Goal: Complete application form

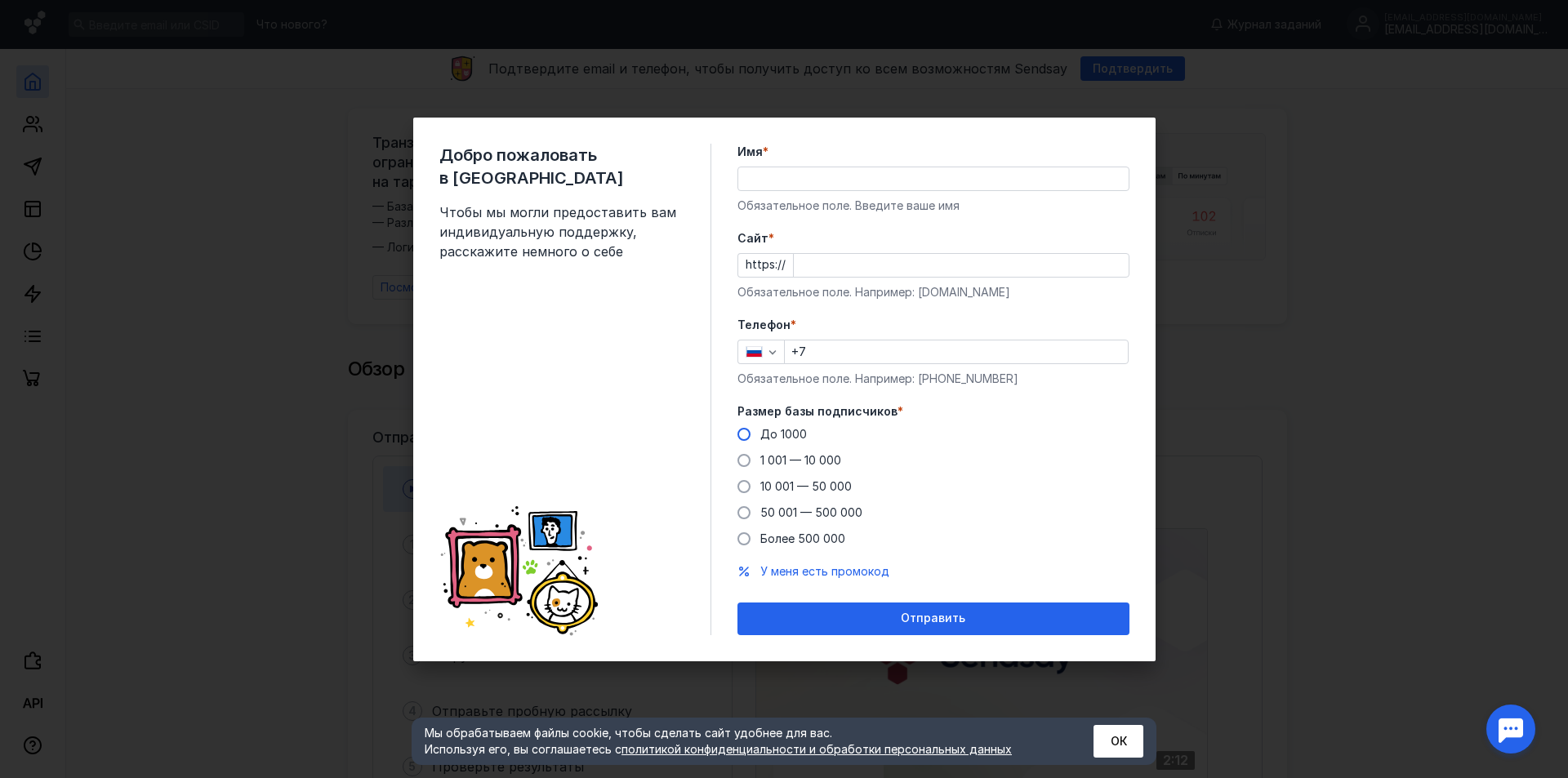
click at [771, 442] on div "До 1000" at bounding box center [784, 433] width 47 height 16
click at [0, 0] on input "До 1000" at bounding box center [0, 0] width 0 height 0
click at [811, 188] on input "Имя *" at bounding box center [934, 179] width 391 height 23
type input "[PERSON_NAME]"
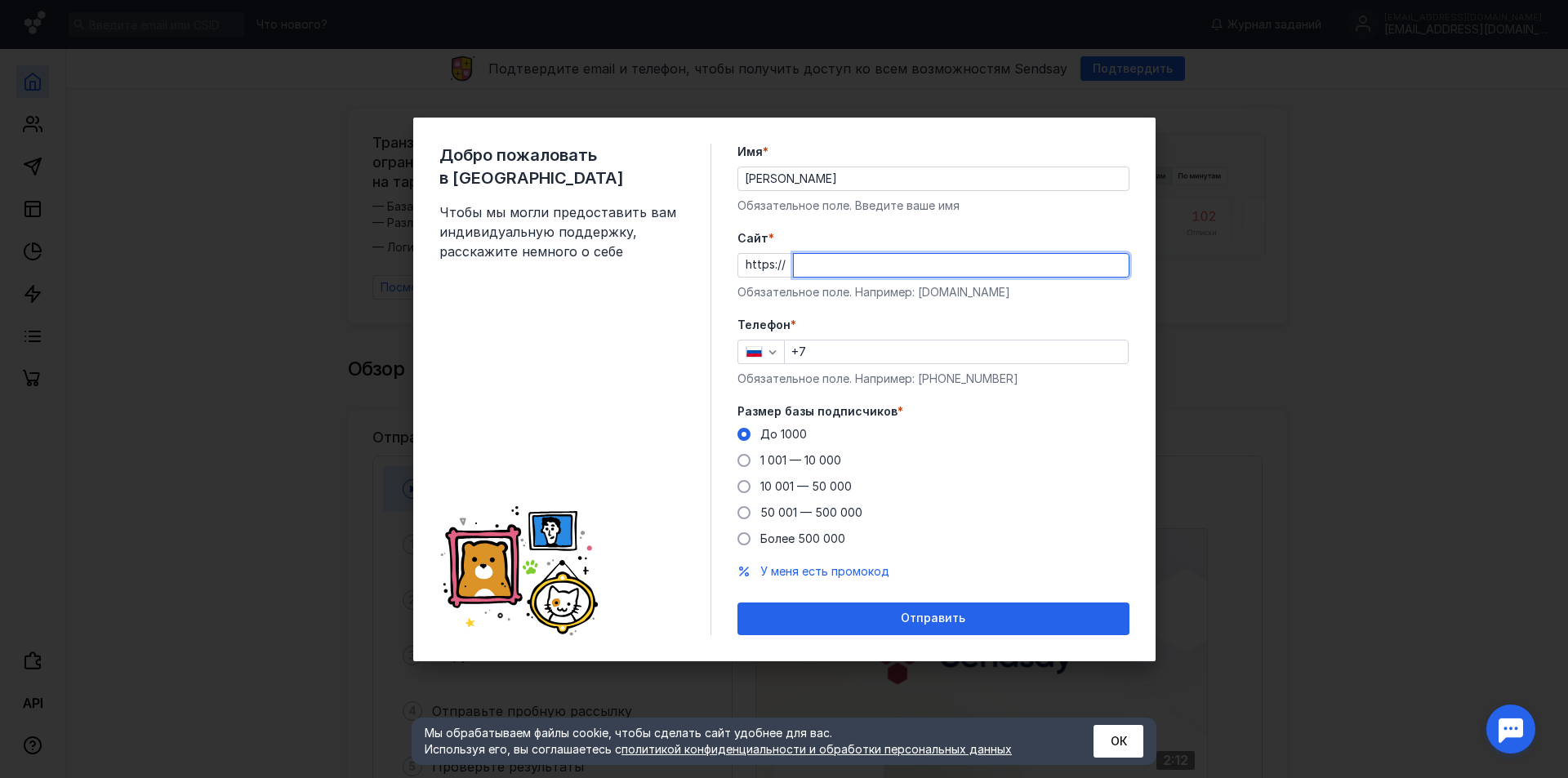
click at [849, 273] on input "Cайт *" at bounding box center [961, 265] width 335 height 23
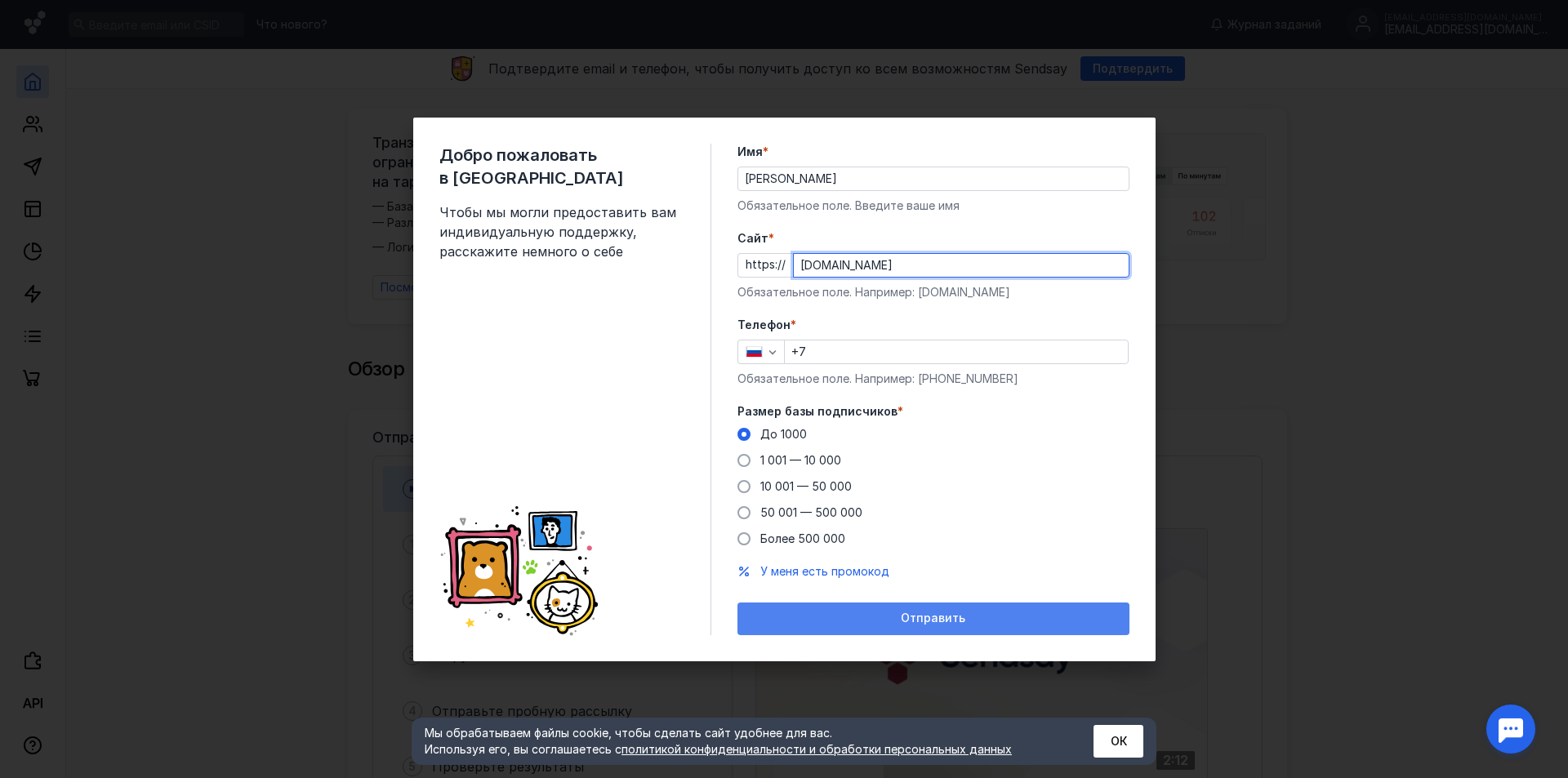
type input "[DOMAIN_NAME]"
click at [895, 615] on div "Отправить" at bounding box center [934, 618] width 376 height 14
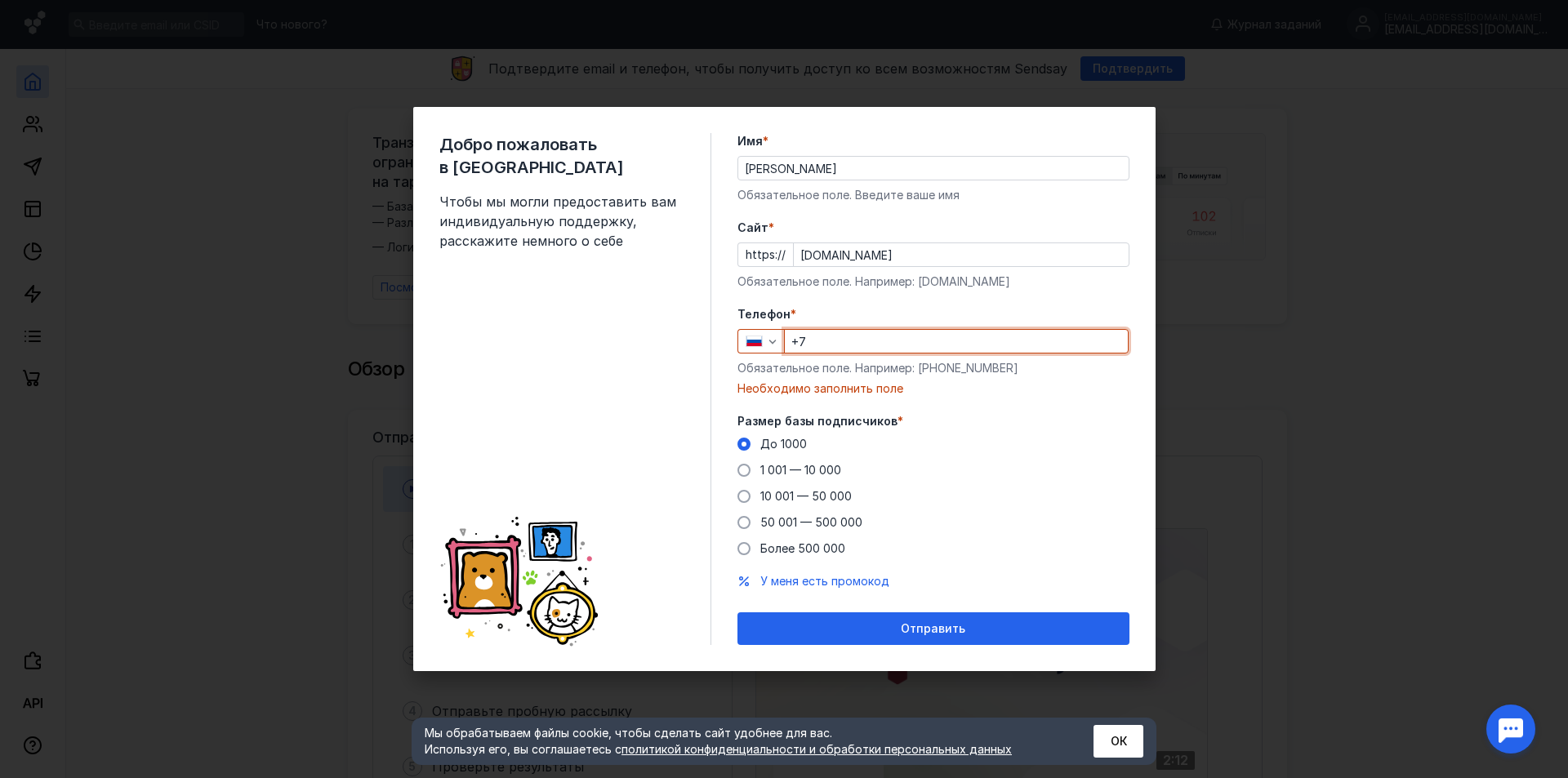
click at [999, 352] on input "+7" at bounding box center [956, 341] width 343 height 23
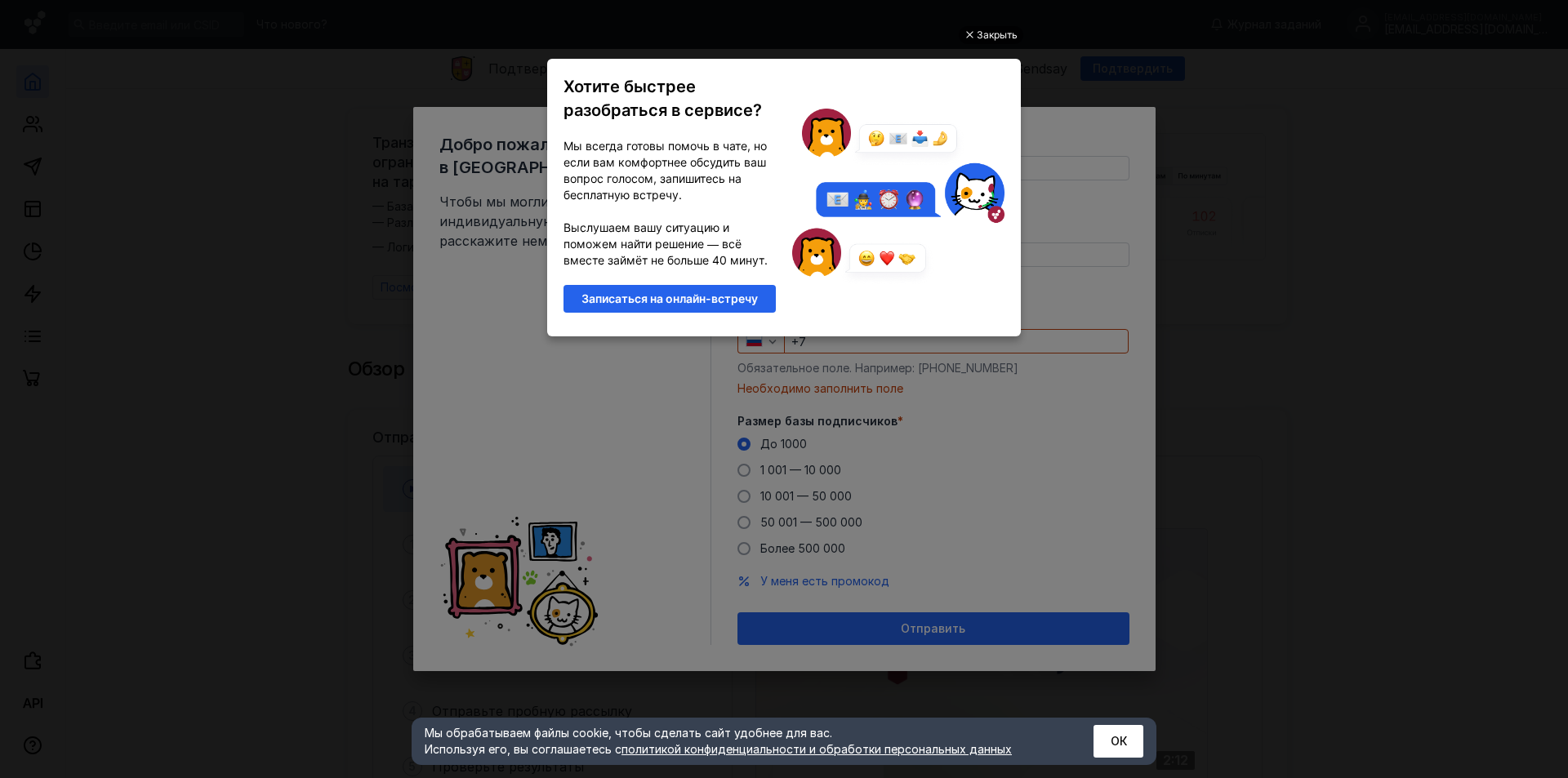
click at [1013, 34] on div "Закрыть" at bounding box center [997, 35] width 41 height 18
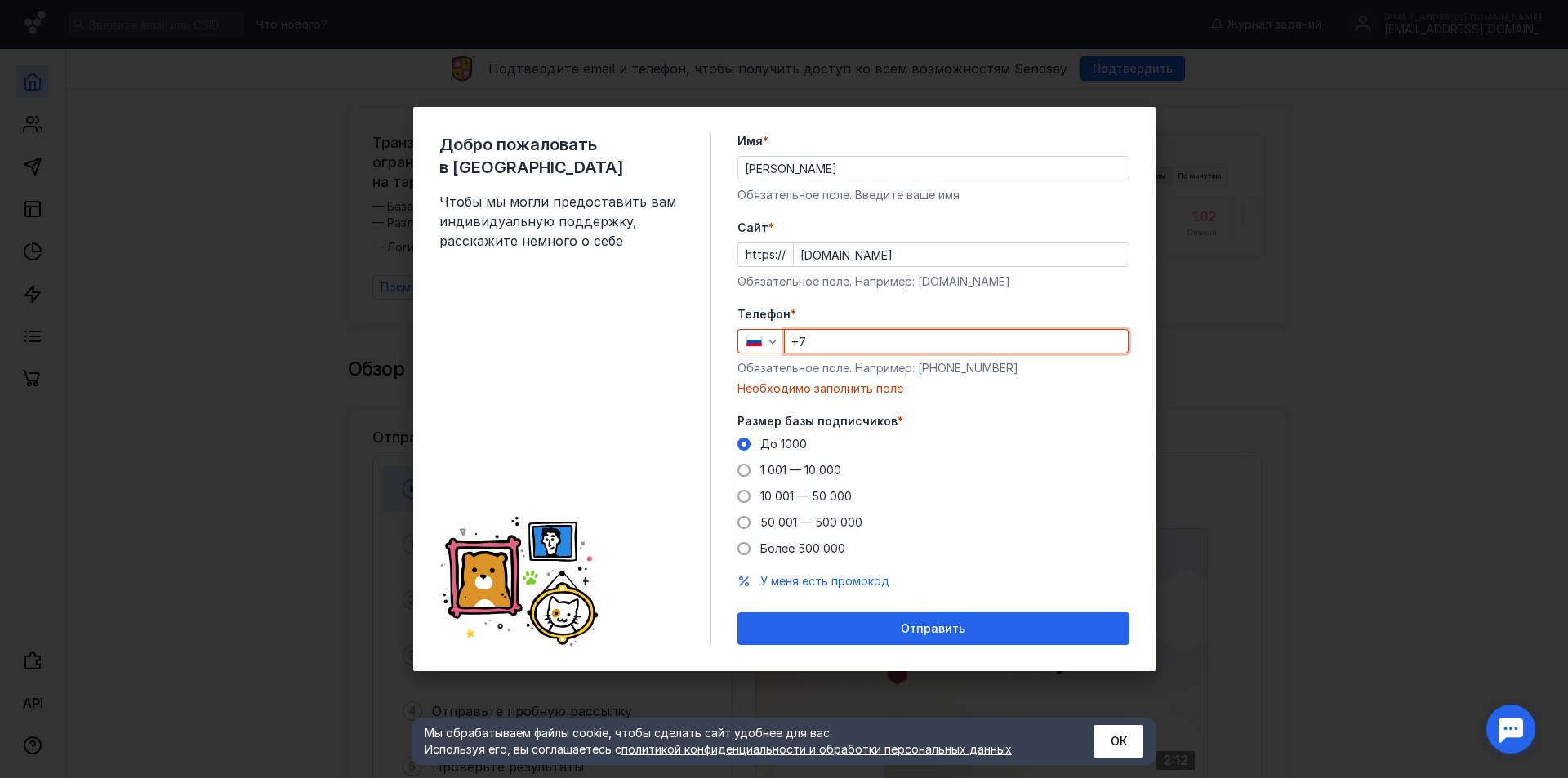
click at [816, 350] on input "+7" at bounding box center [956, 341] width 343 height 23
click at [888, 257] on input "[DOMAIN_NAME]" at bounding box center [961, 254] width 335 height 23
click at [839, 339] on input "+7" at bounding box center [956, 341] width 343 height 23
paste input "[PHONE_NUMBER]"
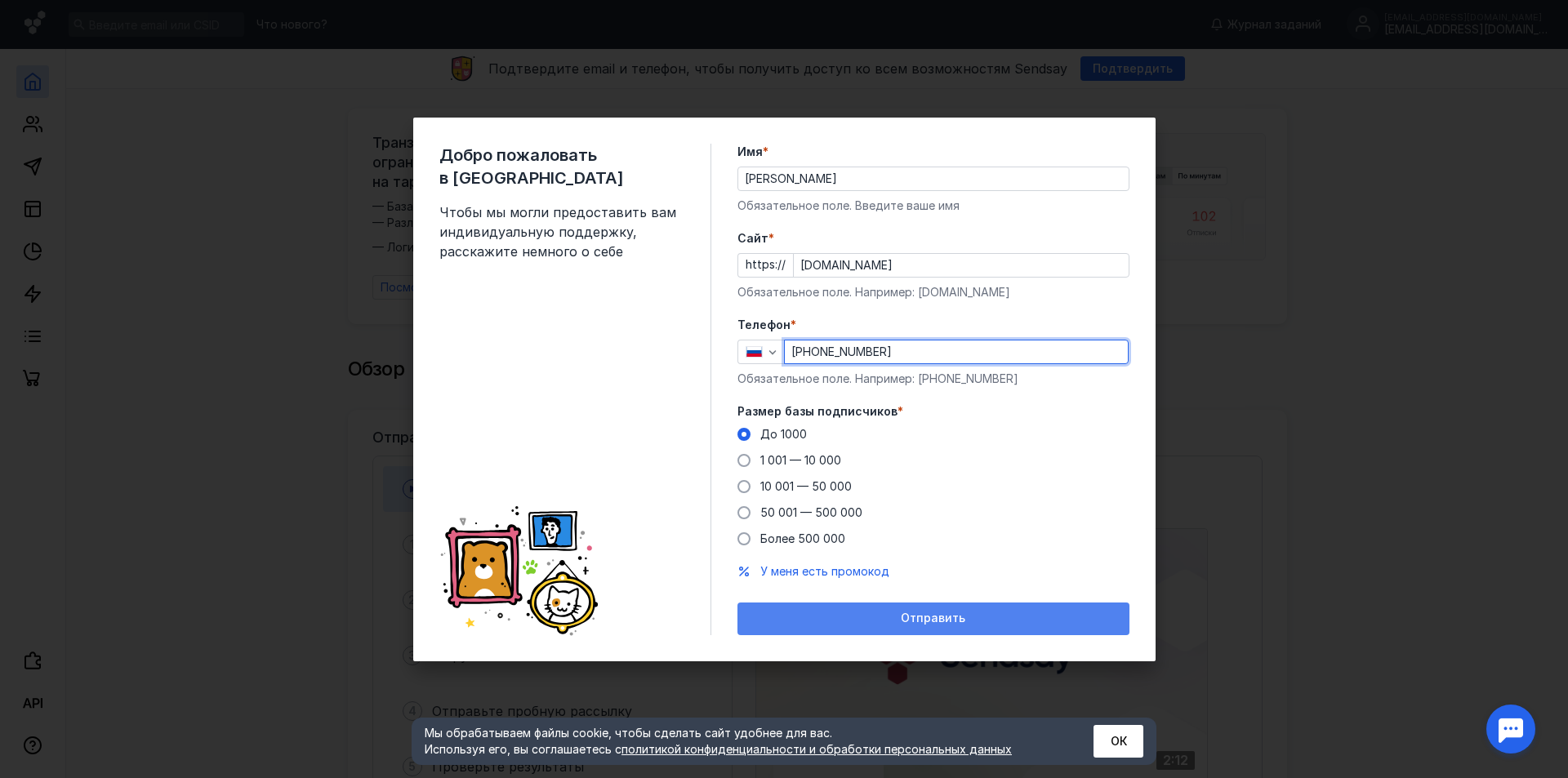
type input "[PHONE_NUMBER]"
click at [852, 612] on div "Отправить" at bounding box center [934, 618] width 376 height 14
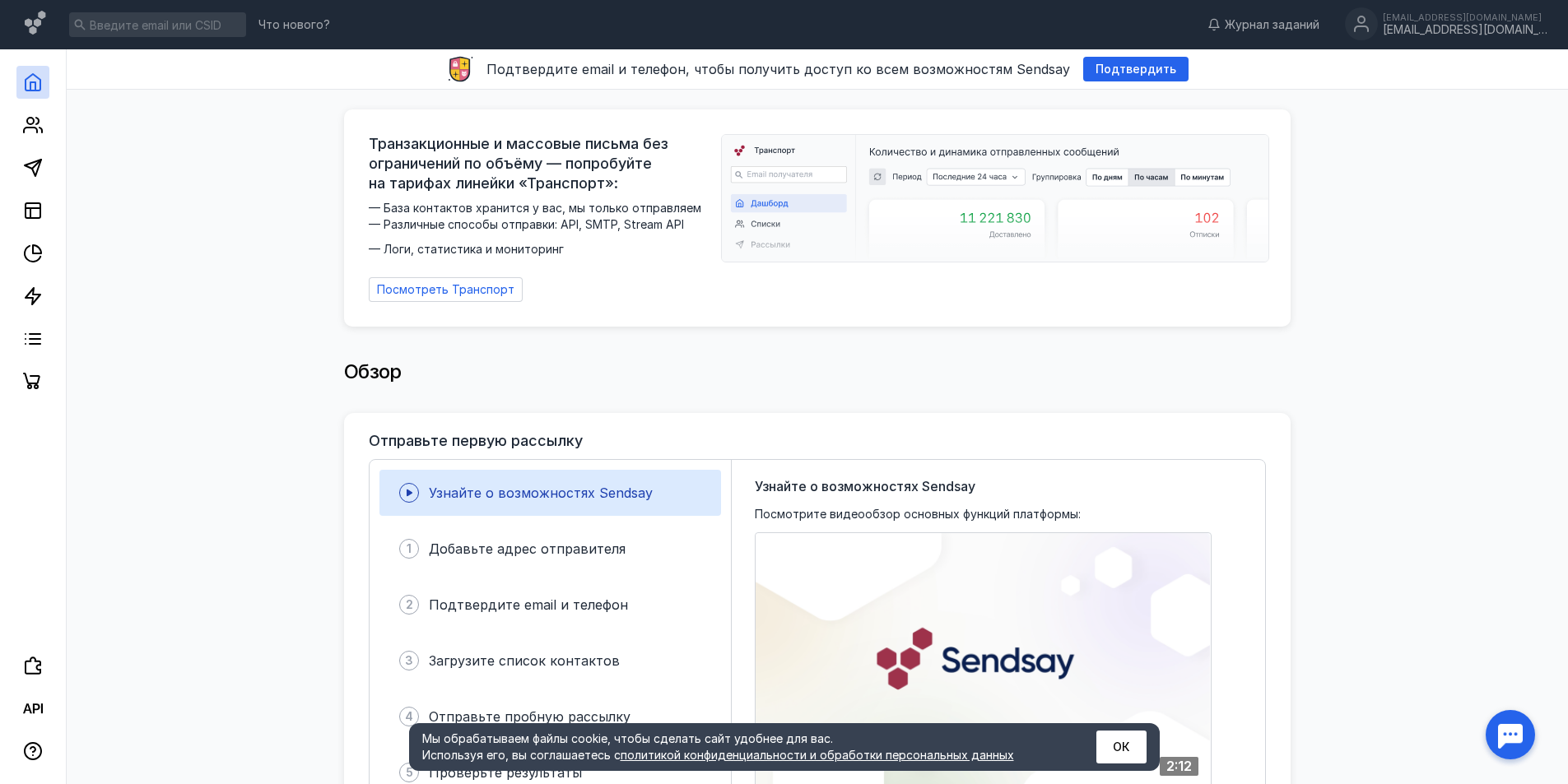
click at [655, 372] on div "Обзор" at bounding box center [817, 372] width 947 height 33
click at [1122, 78] on div "Подтвердить" at bounding box center [1135, 69] width 105 height 25
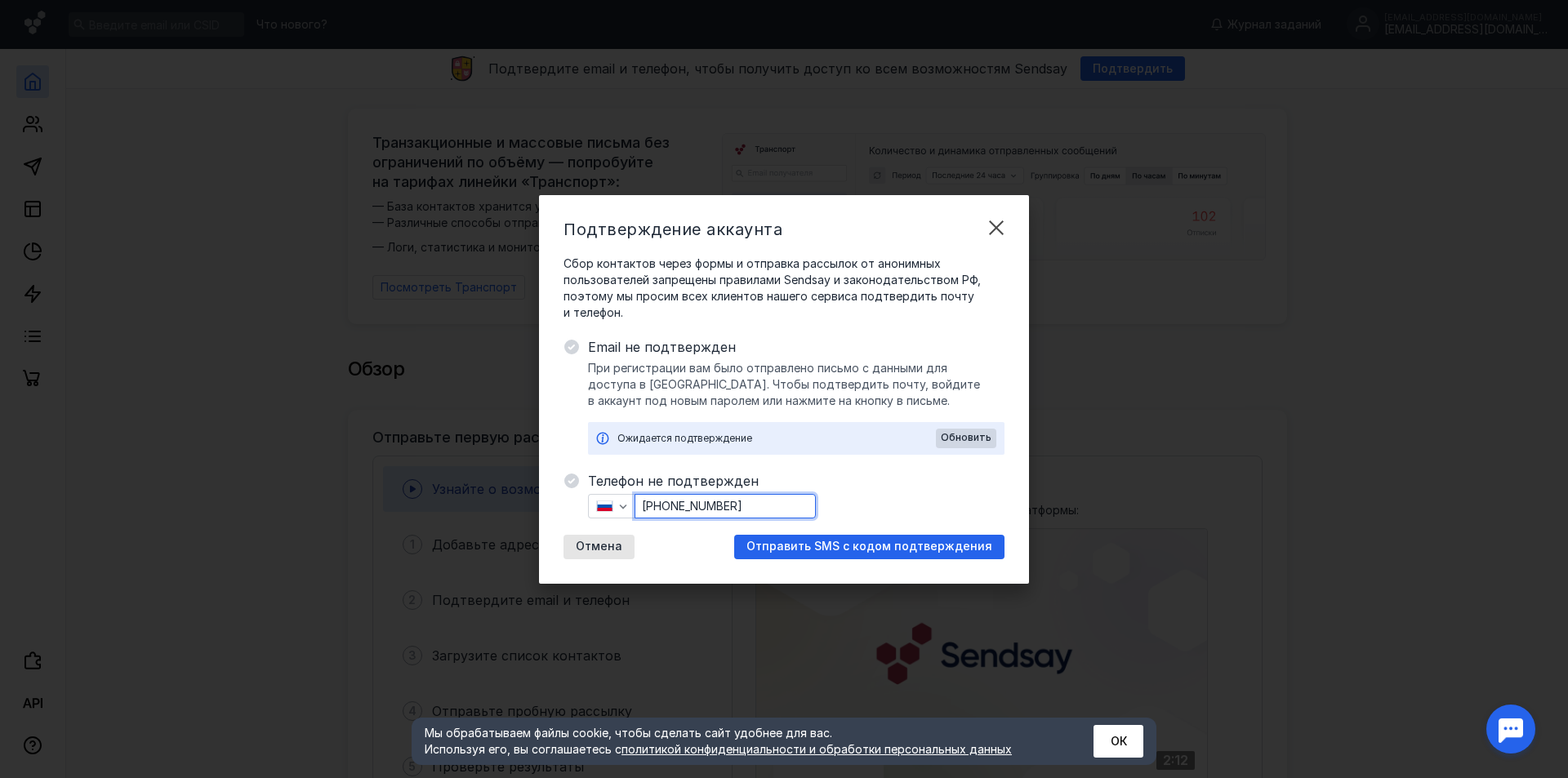
click at [738, 499] on input "[PHONE_NUMBER]" at bounding box center [725, 505] width 180 height 23
click at [950, 433] on span "Обновить" at bounding box center [967, 437] width 51 height 11
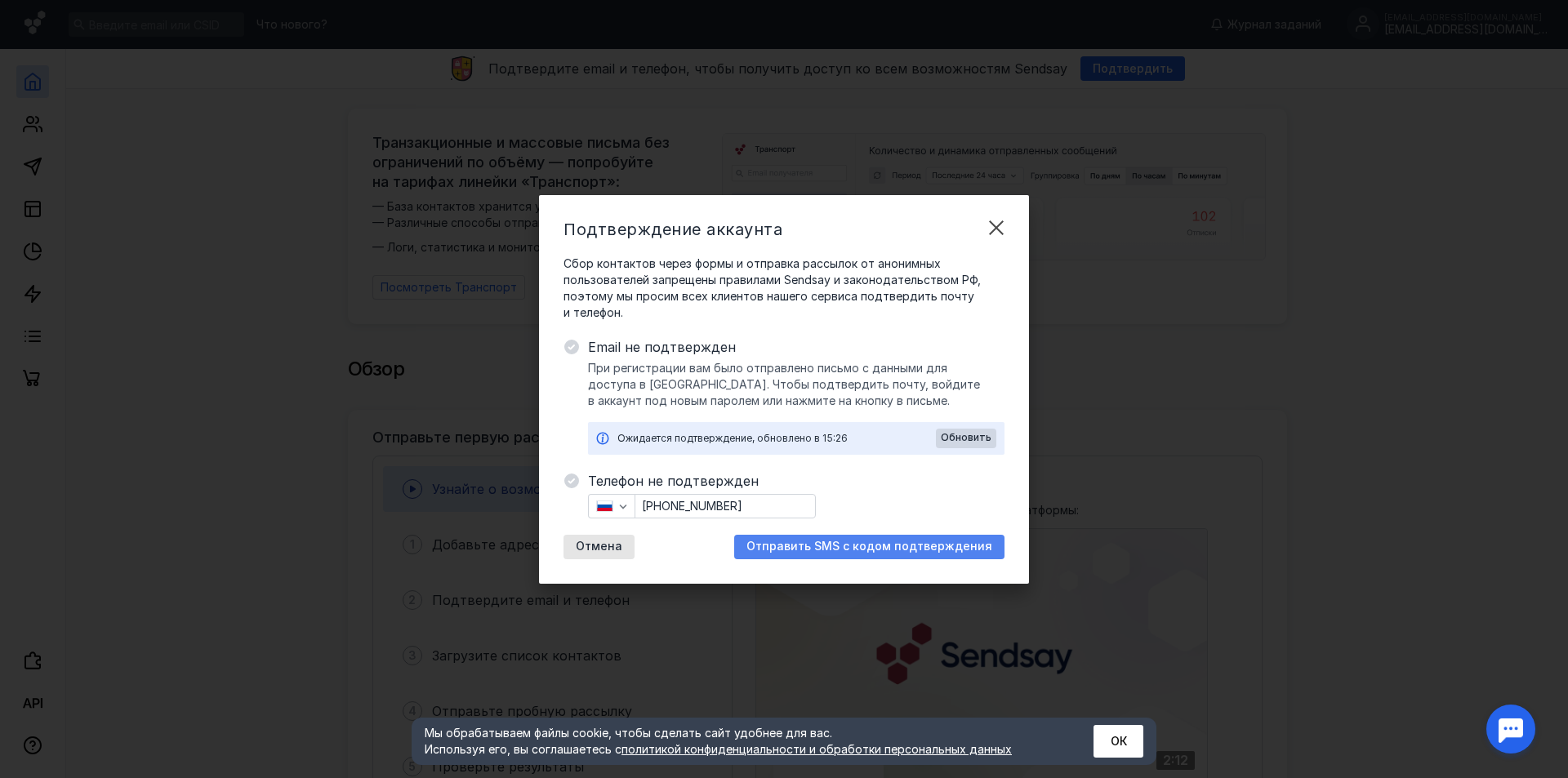
click at [840, 538] on div "Отправить SMS с кодом подтверждения" at bounding box center [869, 547] width 270 height 25
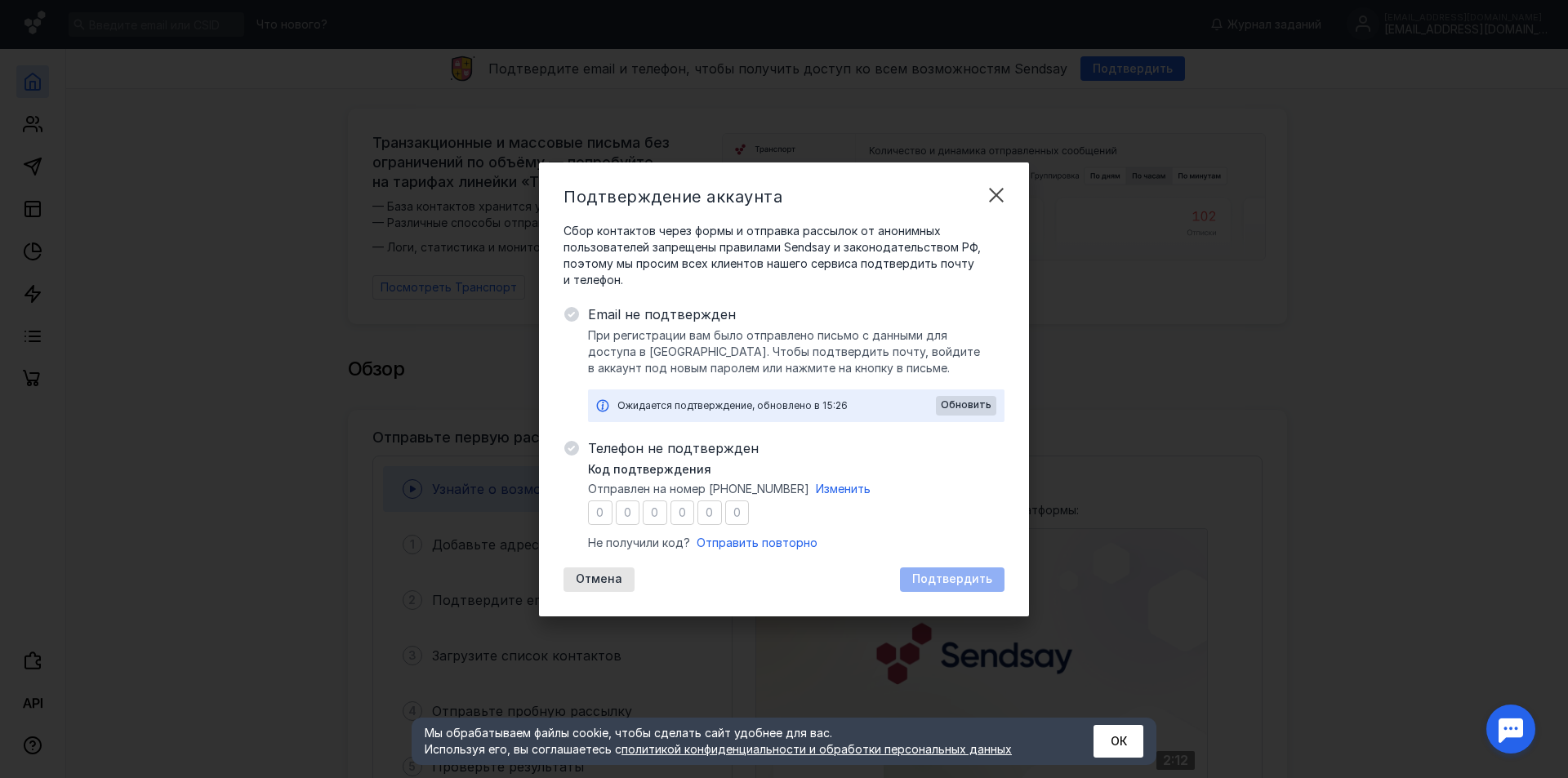
type input "7"
type input "2"
type input "9"
type input "6"
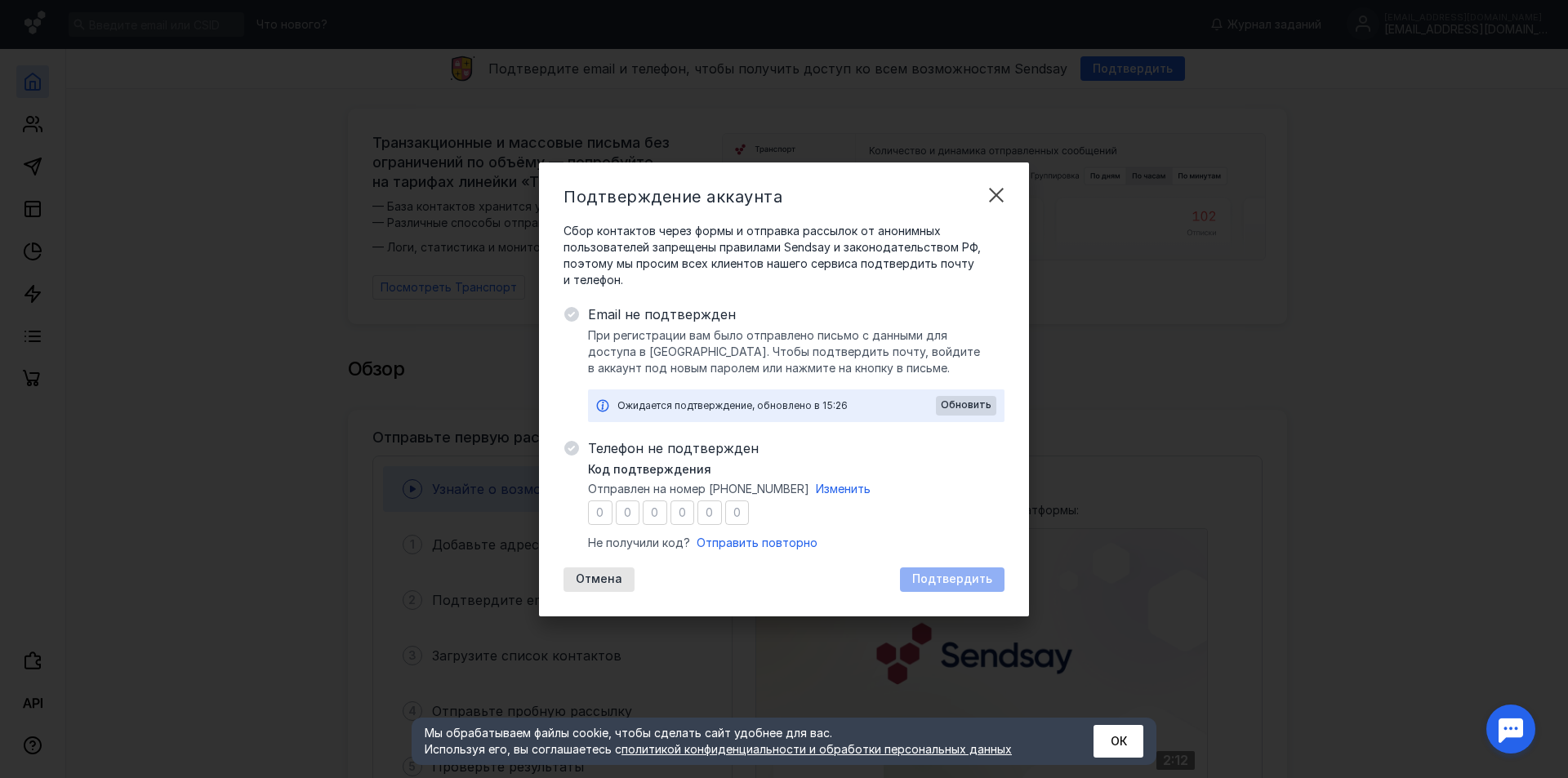
type input "7"
click at [945, 583] on span "Подтвердить" at bounding box center [952, 579] width 80 height 14
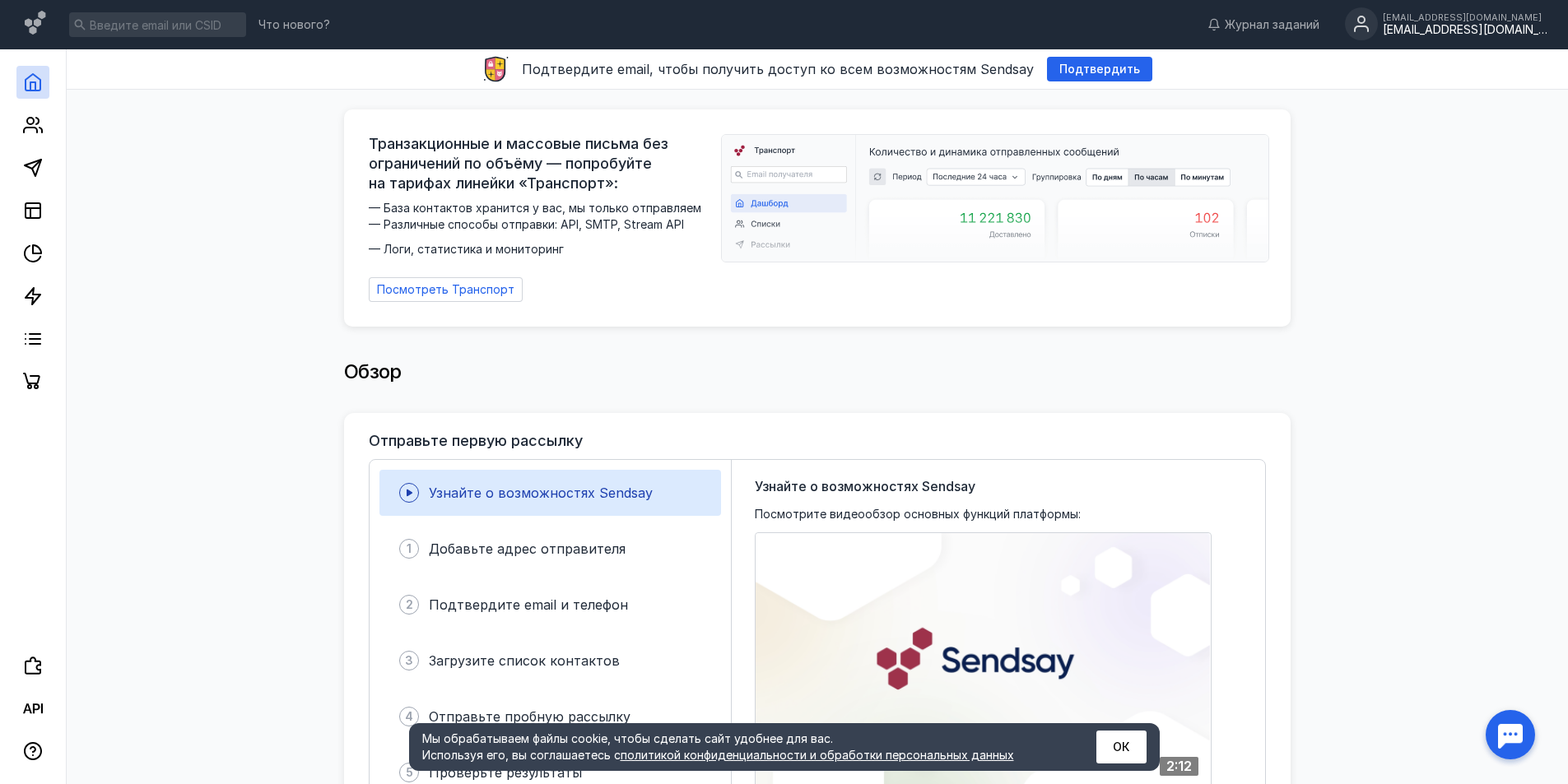
click at [1447, 22] on div "[EMAIL_ADDRESS][DOMAIN_NAME]" at bounding box center [1465, 17] width 165 height 10
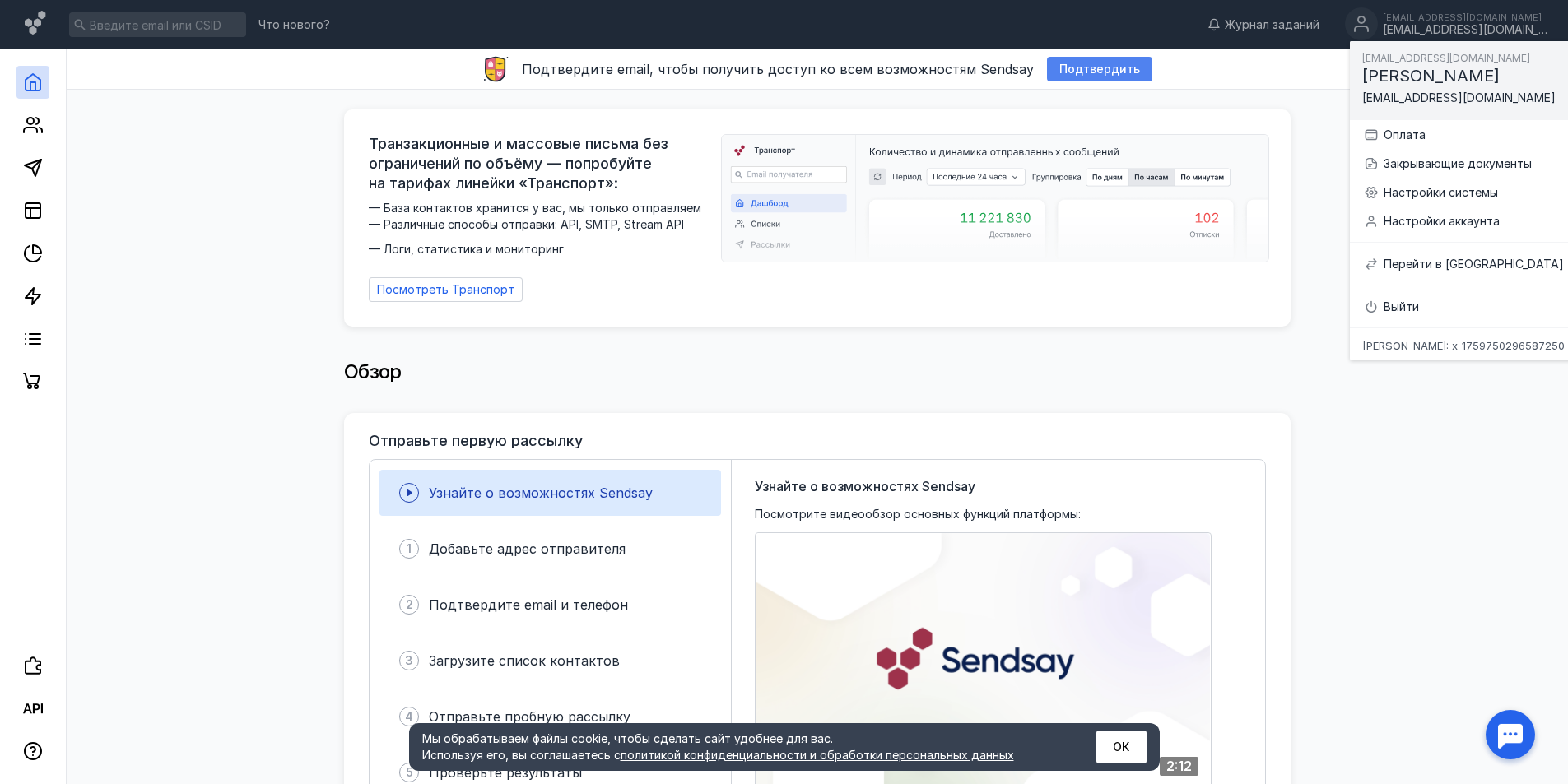
click at [1075, 73] on span "Подтвердить" at bounding box center [1099, 69] width 80 height 14
